Goal: Navigation & Orientation: Find specific page/section

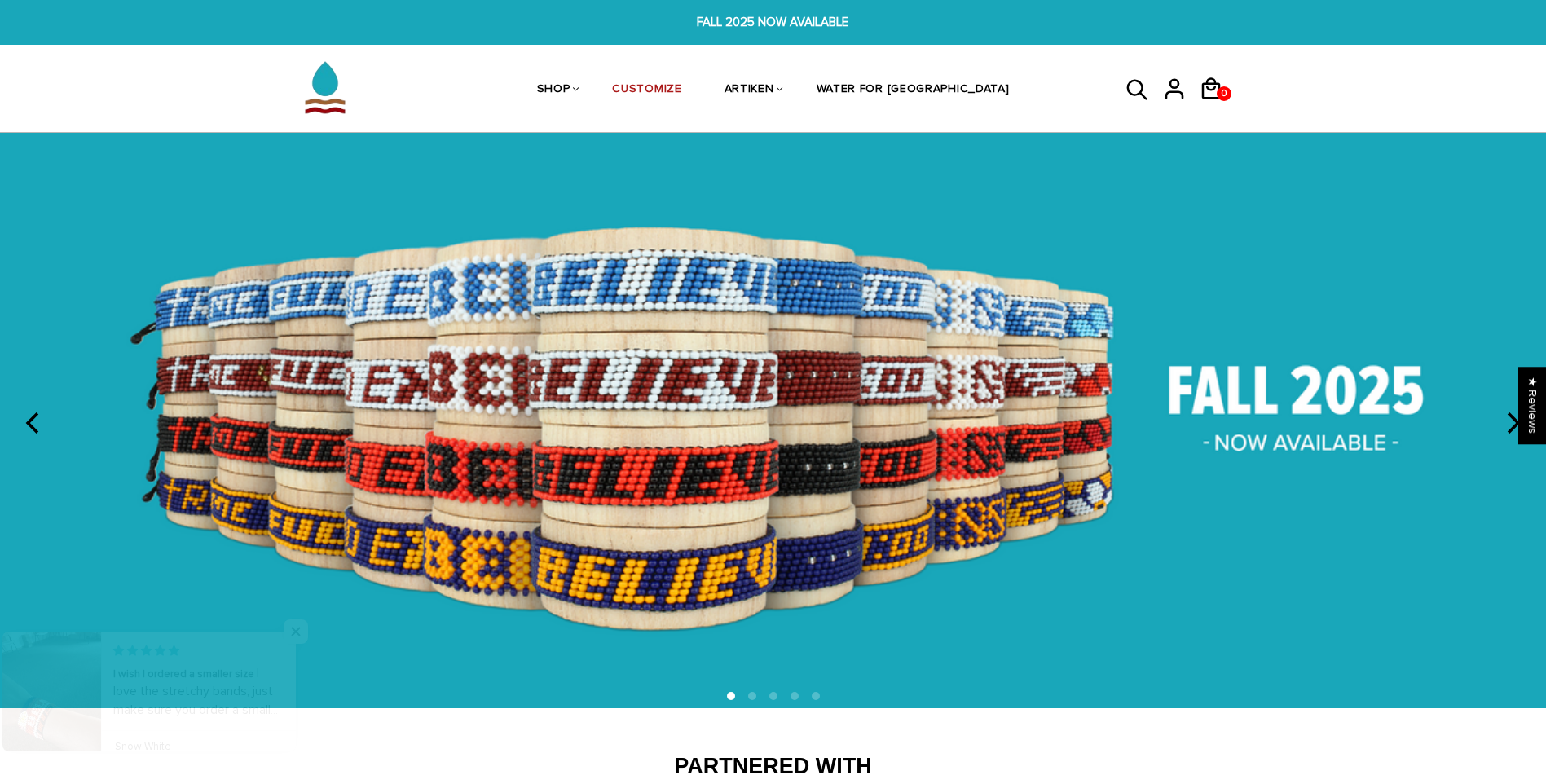
click at [1504, 421] on button "next" at bounding box center [1512, 423] width 36 height 36
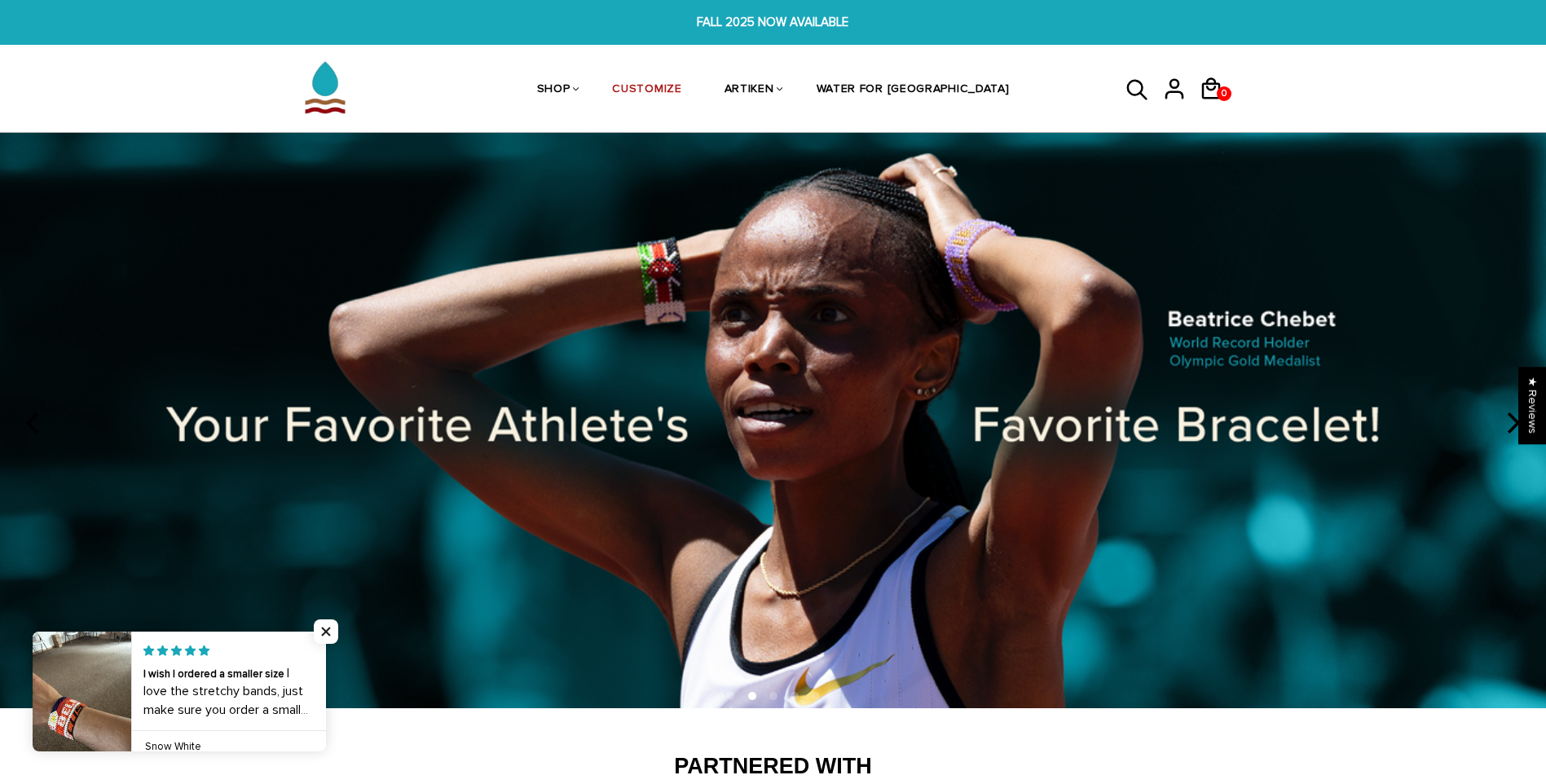
click at [1504, 421] on button "next" at bounding box center [1512, 423] width 36 height 36
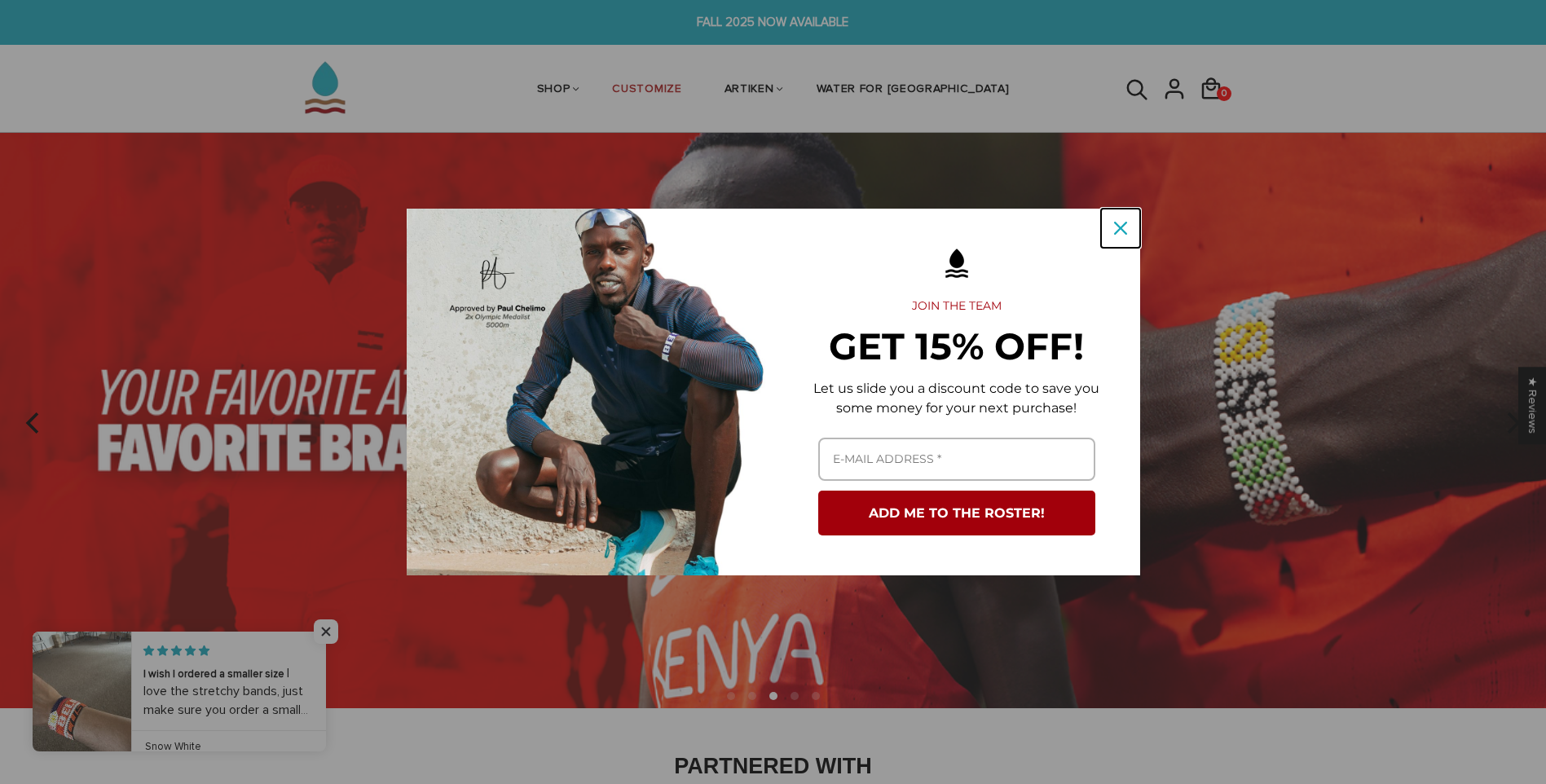
click at [1107, 232] on button "Close" at bounding box center [1120, 227] width 39 height 39
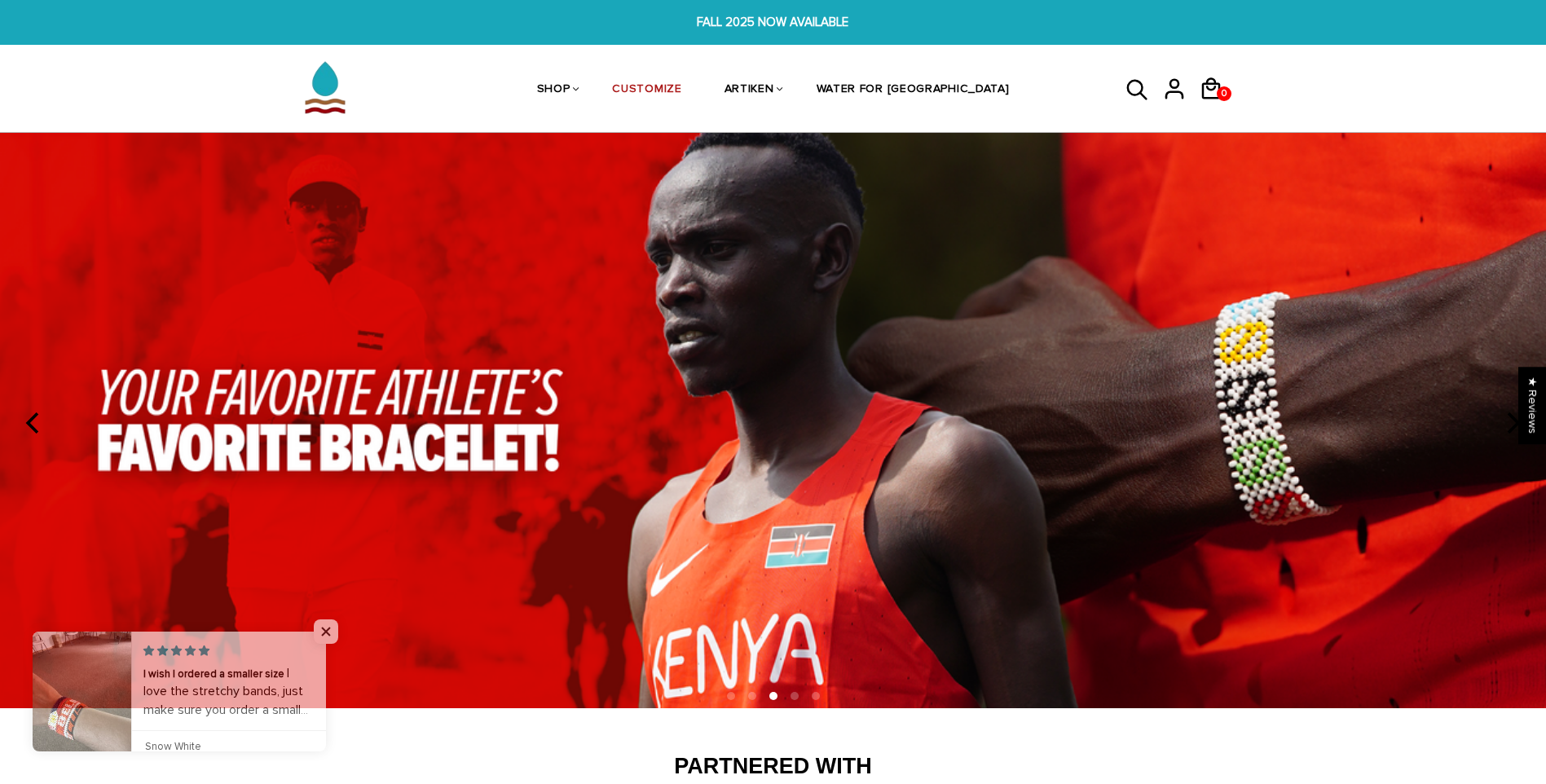
click at [1492, 394] on img at bounding box center [773, 420] width 1546 height 575
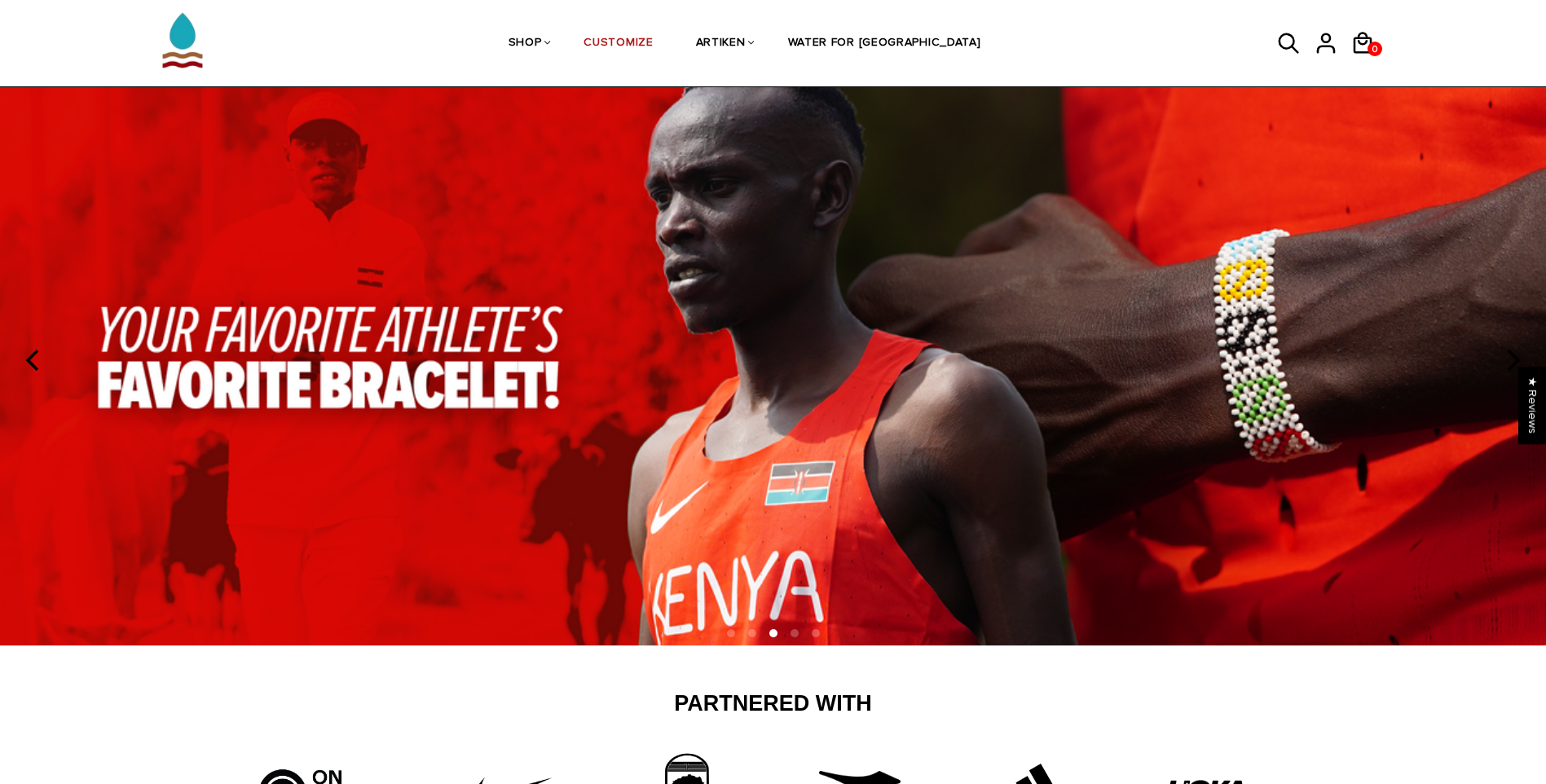
scroll to position [242, 0]
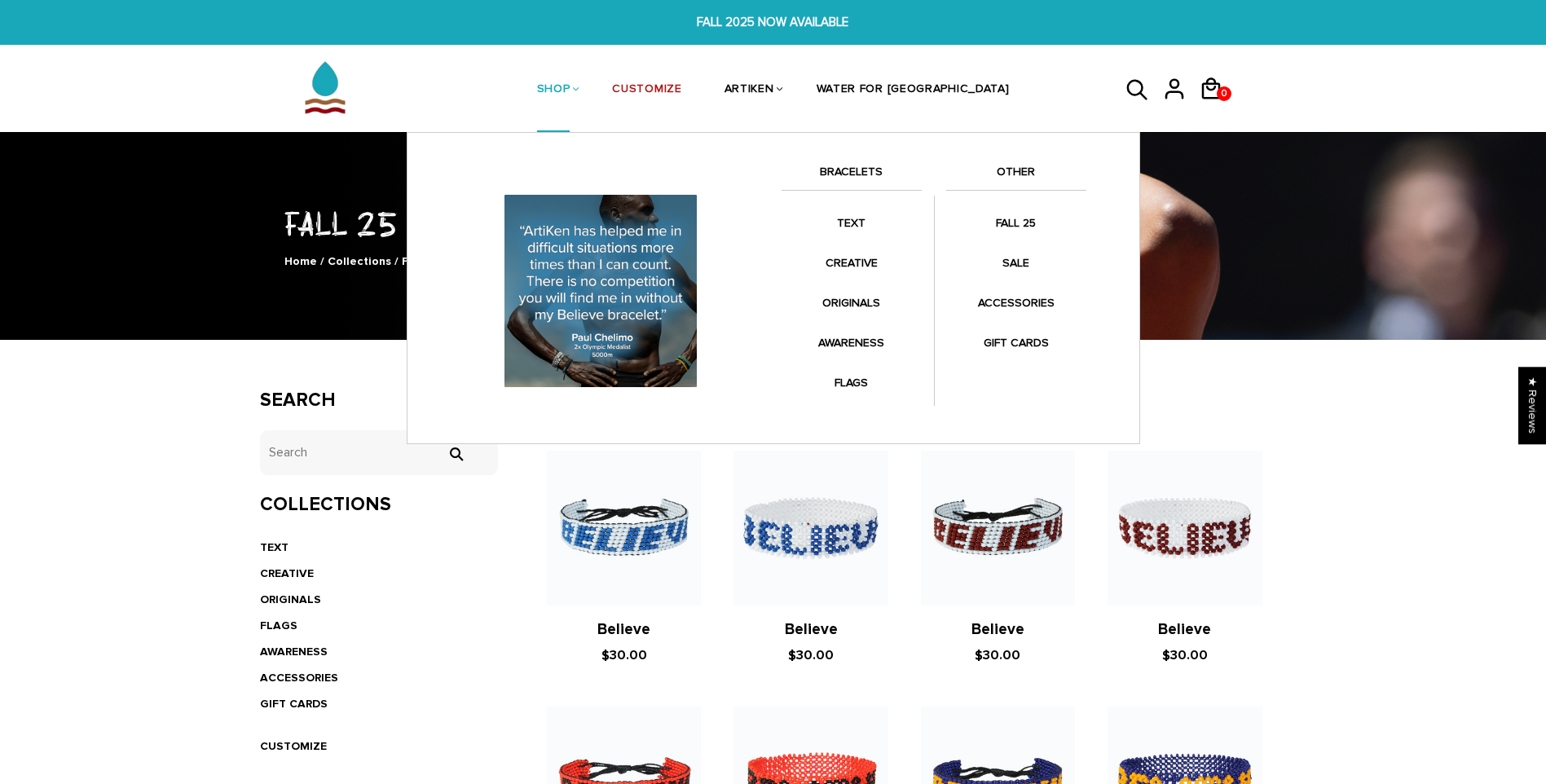
click at [571, 94] on link "SHOP" at bounding box center [553, 91] width 33 height 87
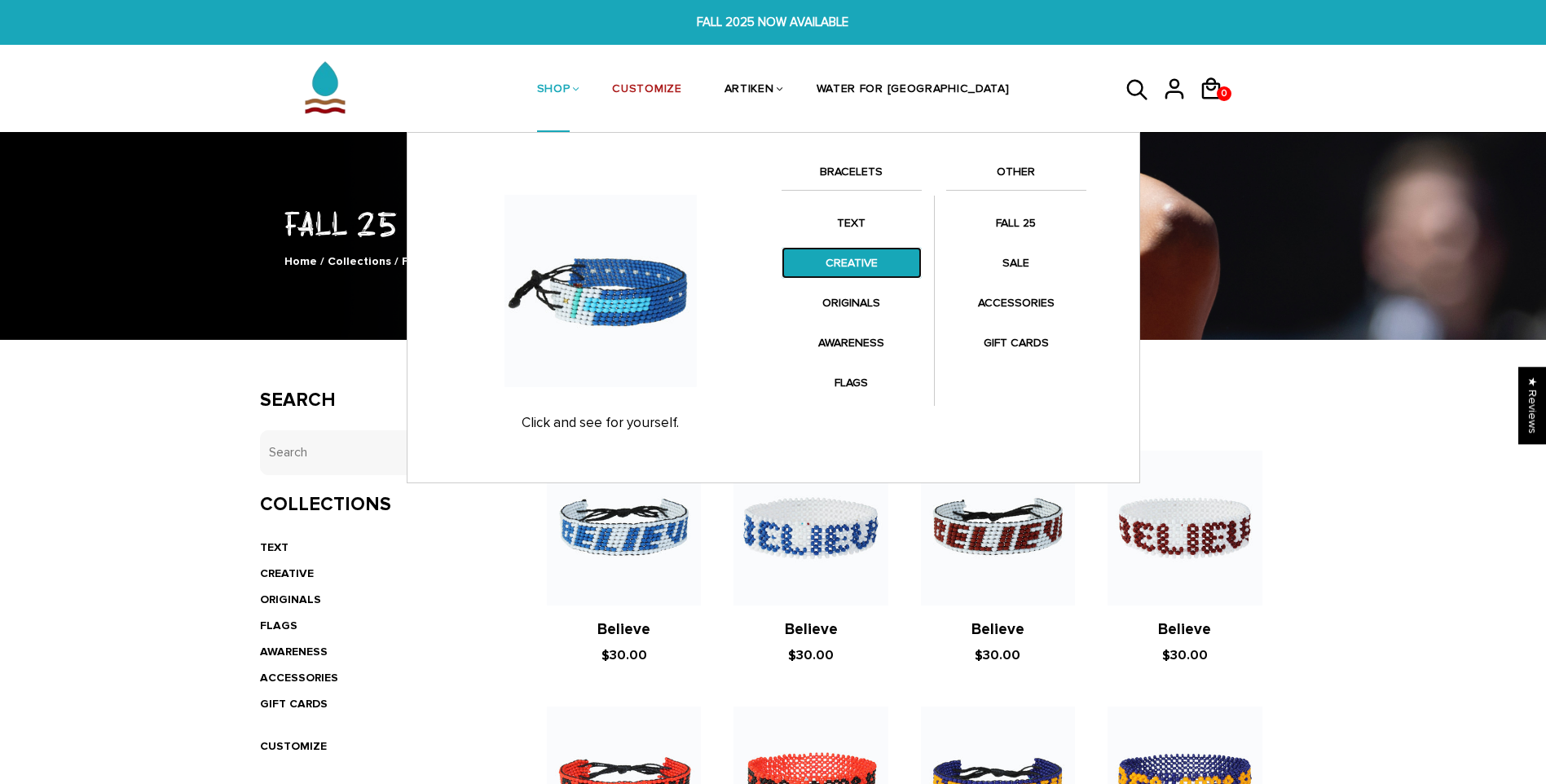
click at [858, 261] on link "CREATIVE" at bounding box center [851, 263] width 141 height 32
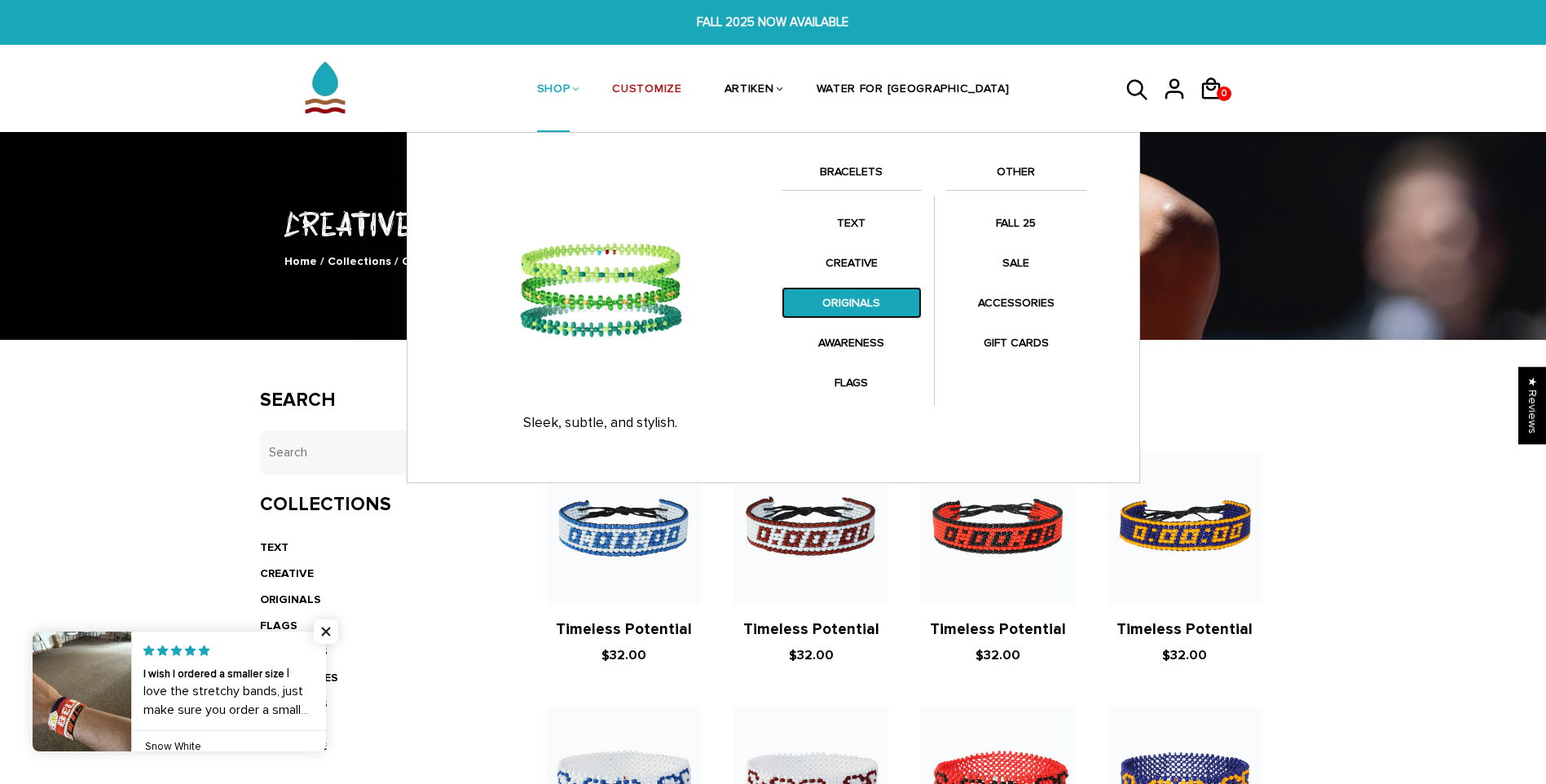
click at [852, 307] on link "ORIGINALS" at bounding box center [851, 303] width 141 height 32
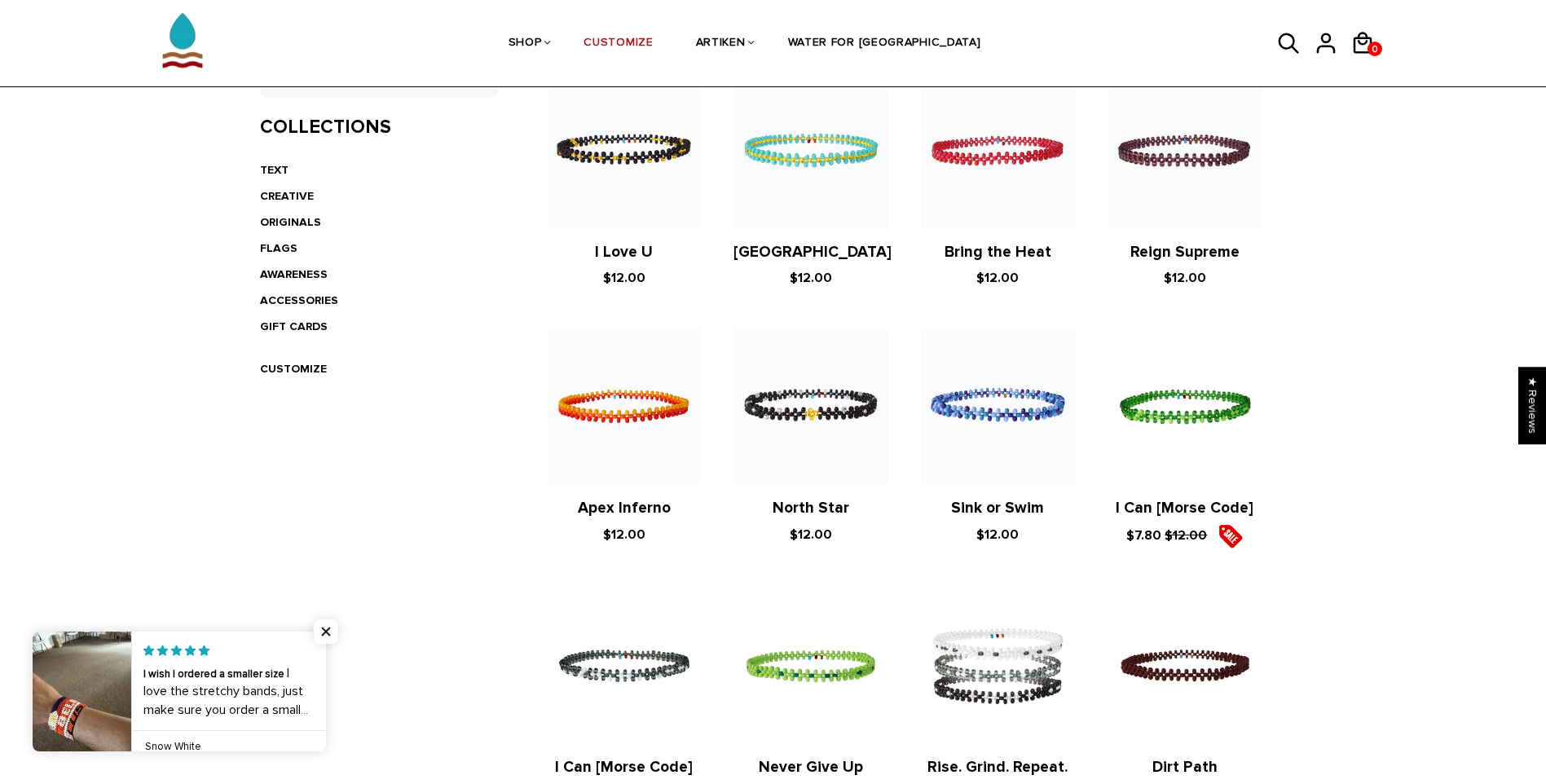
scroll to position [81, 0]
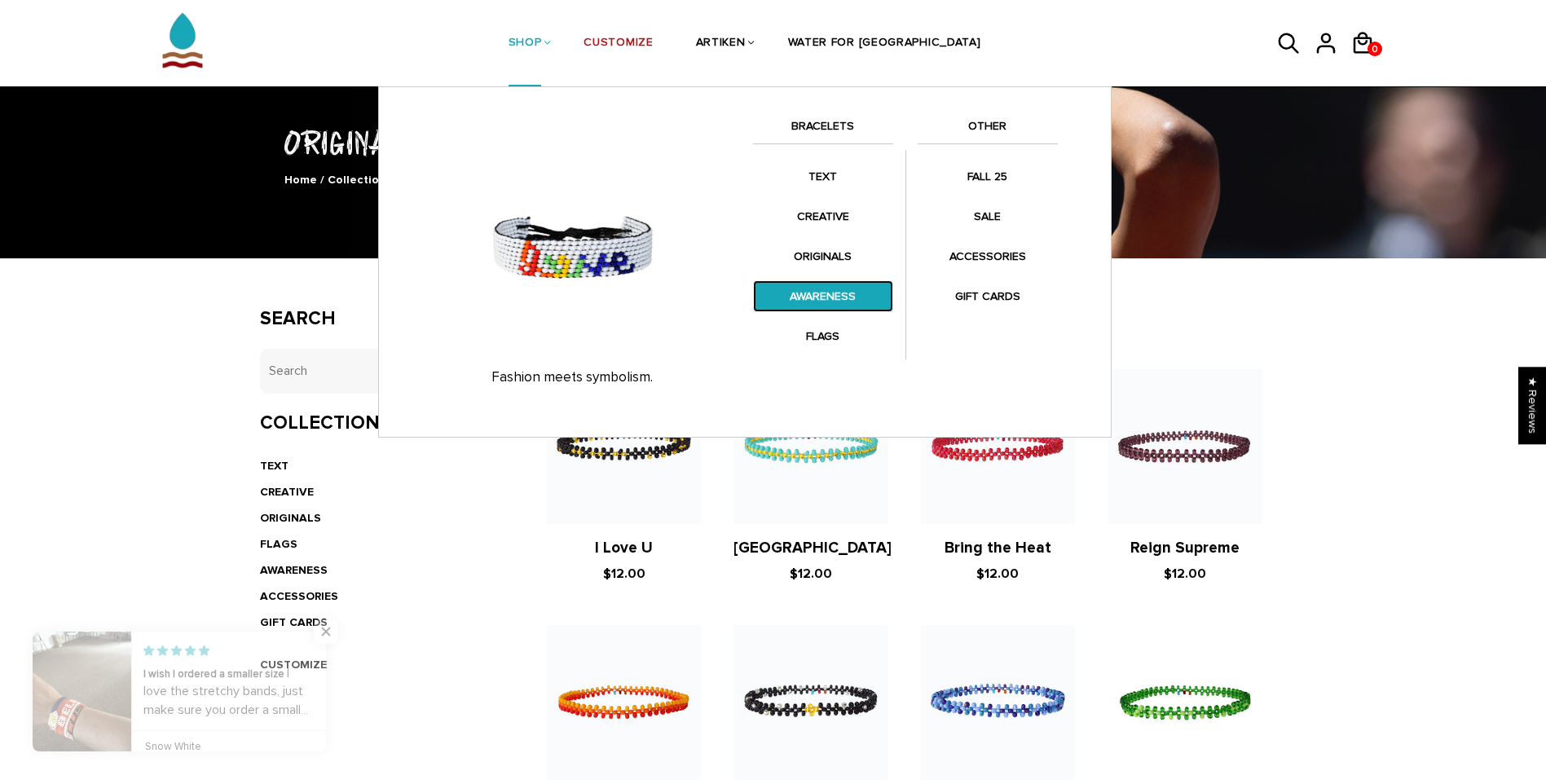
click at [816, 292] on link "AWARENESS" at bounding box center [823, 296] width 141 height 32
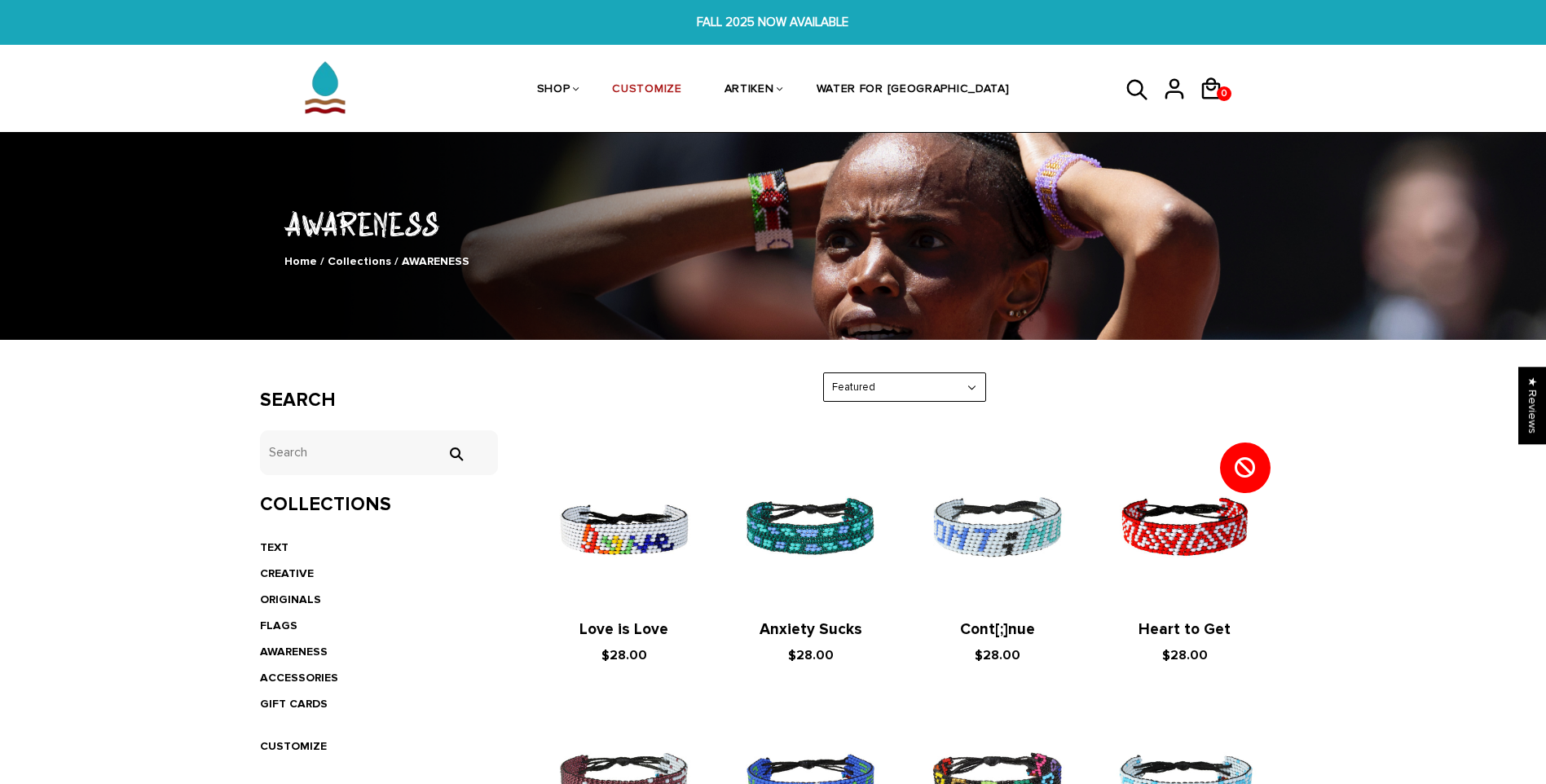
drag, startPoint x: 0, startPoint y: 0, endPoint x: 676, endPoint y: 392, distance: 781.4
click at [676, 392] on div "Featured Featured Best Selling $ Low to High $ High to Low Z-A A-Z Oldest to Ne…" at bounding box center [905, 388] width 765 height 30
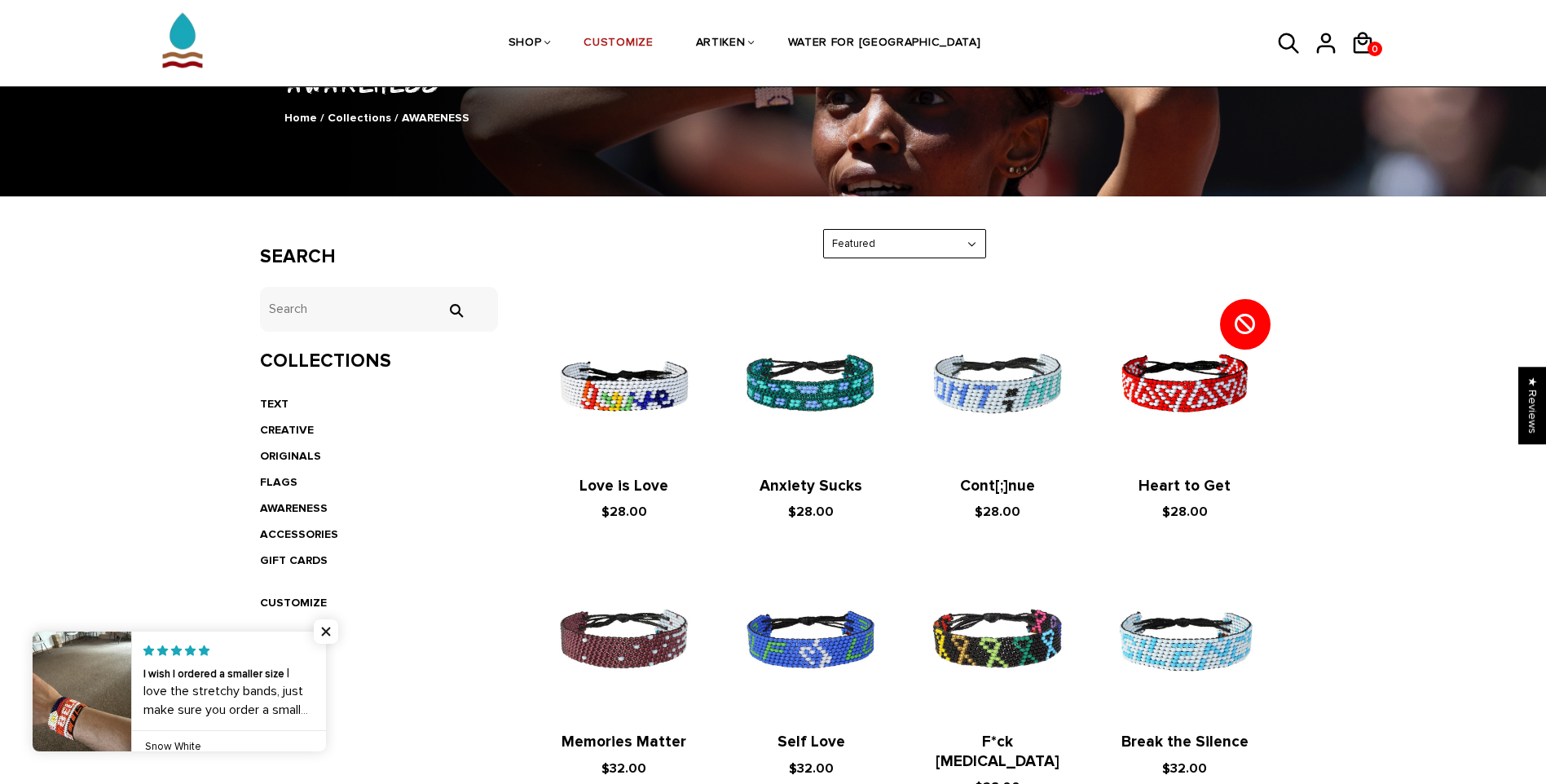
scroll to position [163, 0]
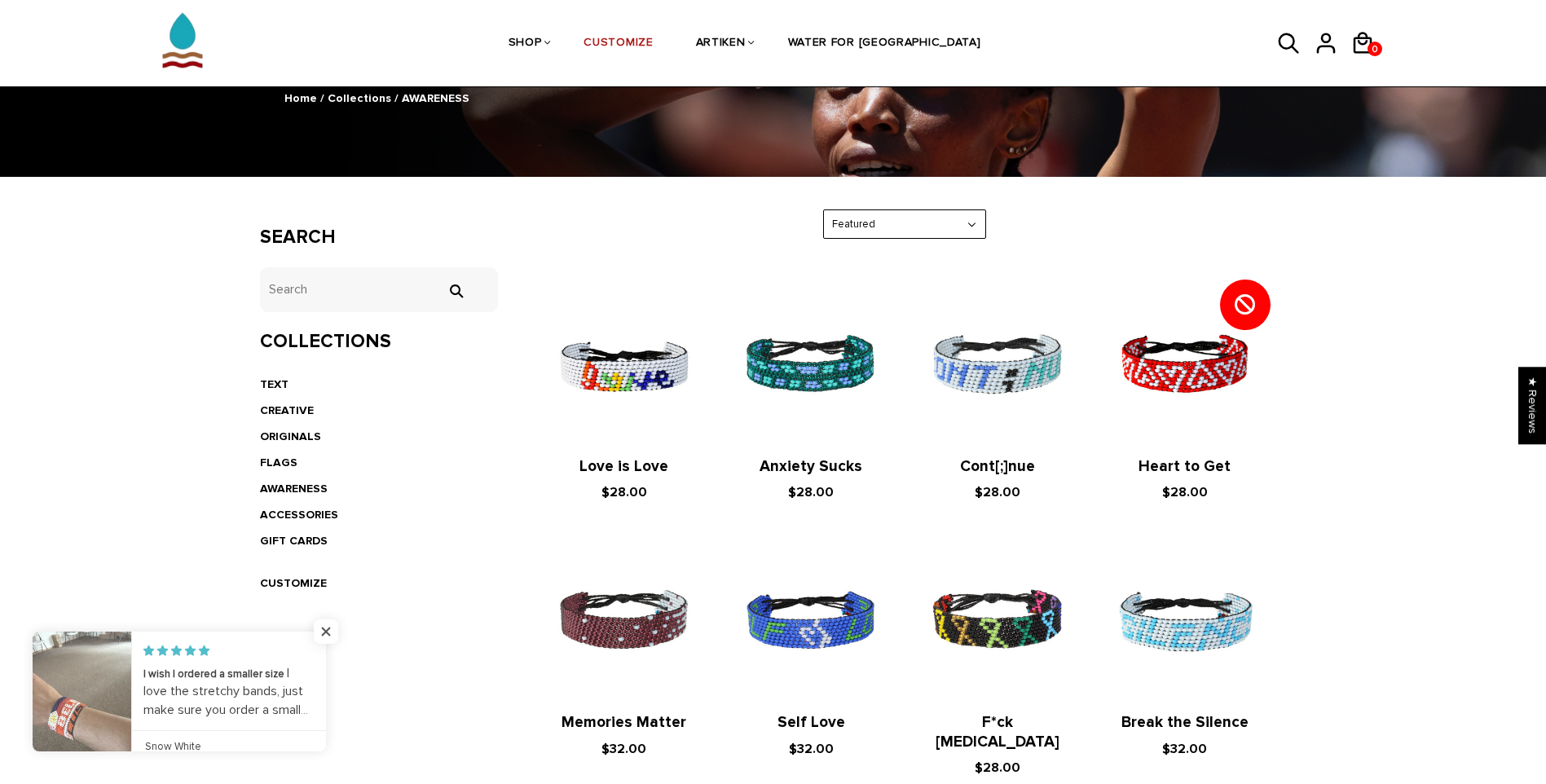
drag, startPoint x: 681, startPoint y: 387, endPoint x: 467, endPoint y: 390, distance: 214.0
click at [467, 390] on li "TEXT" at bounding box center [379, 385] width 239 height 26
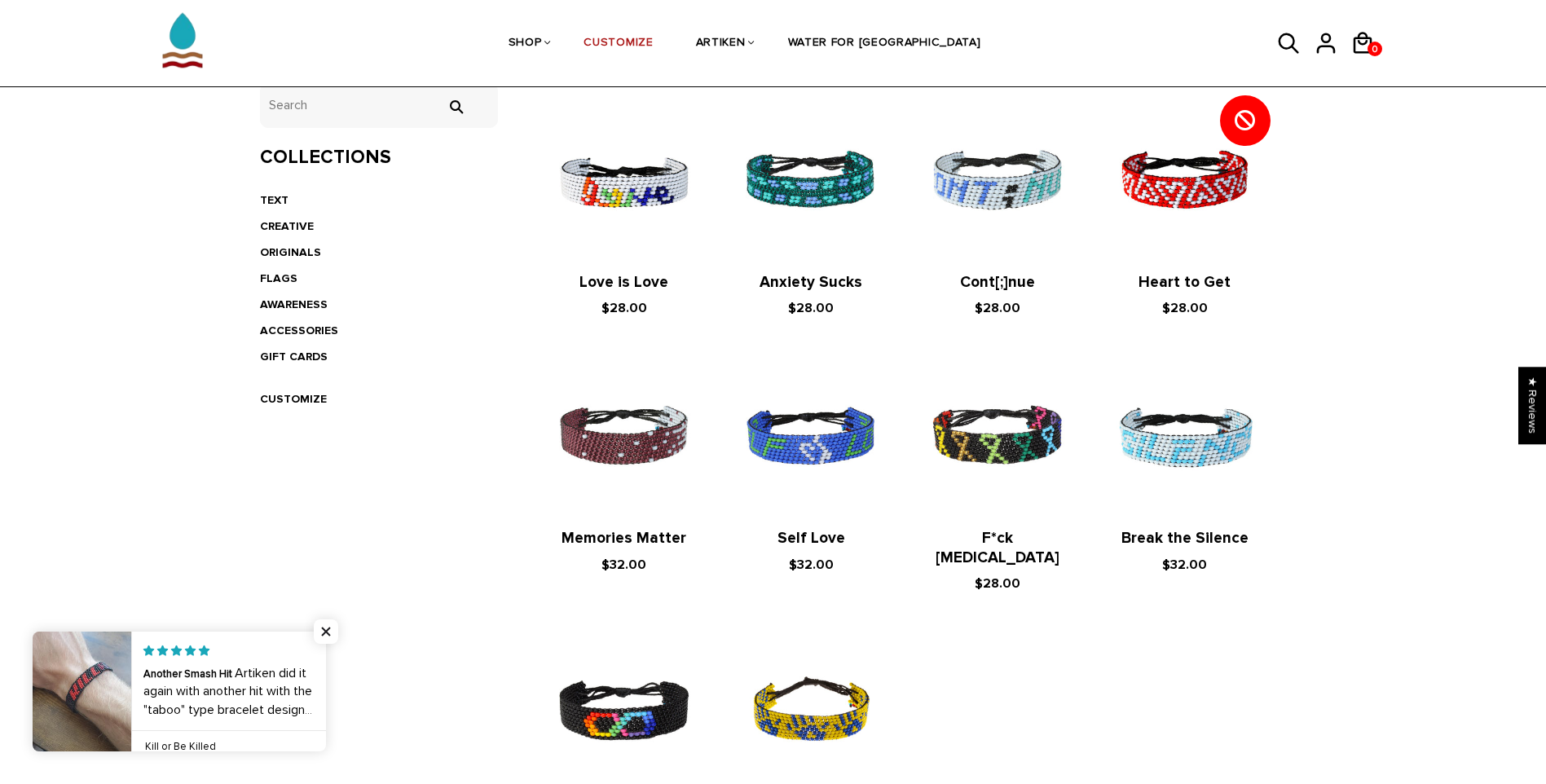
scroll to position [0, 0]
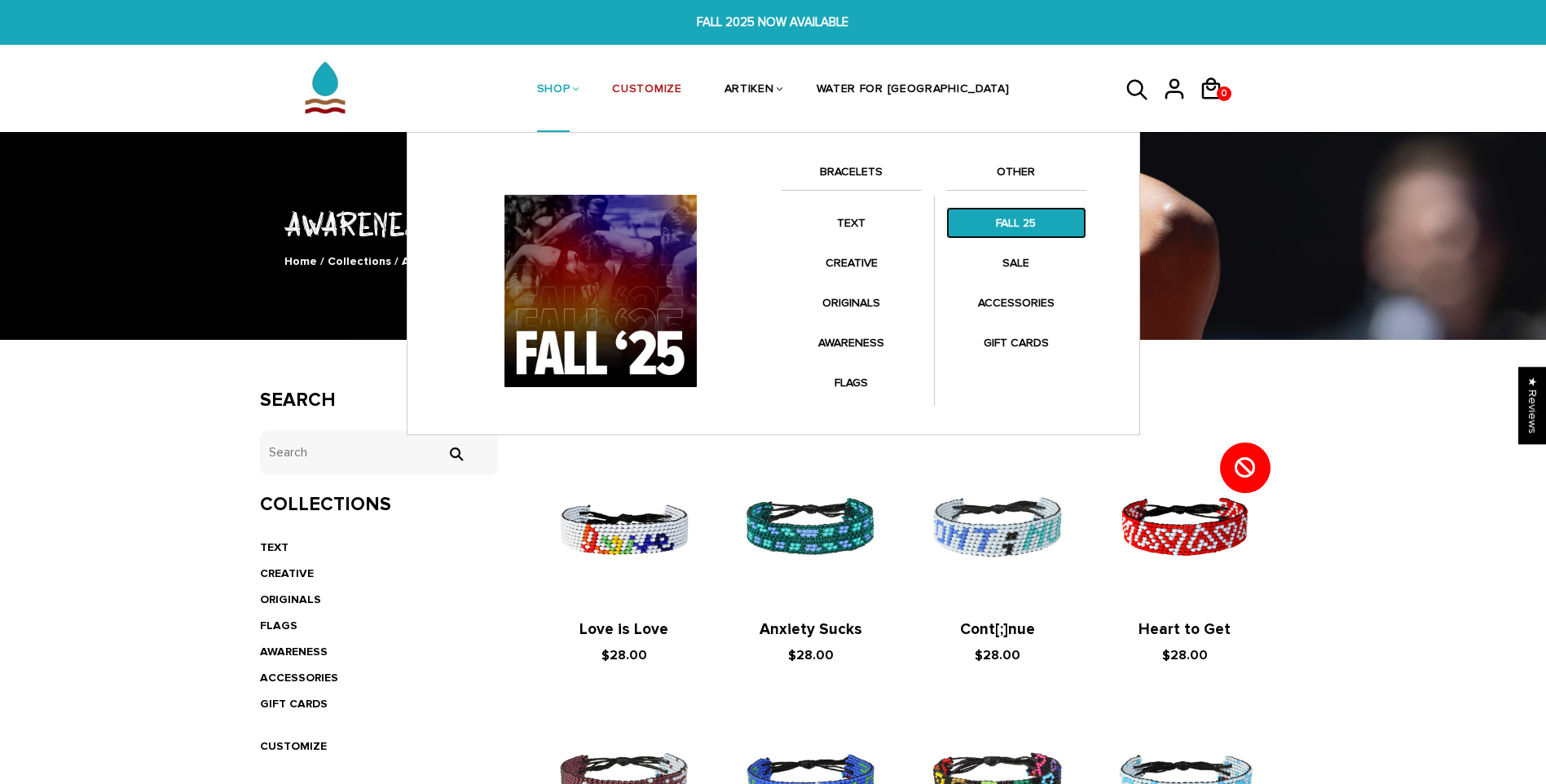
click at [1008, 218] on link "FALL 25" at bounding box center [1017, 223] width 141 height 32
